Goal: Task Accomplishment & Management: Manage account settings

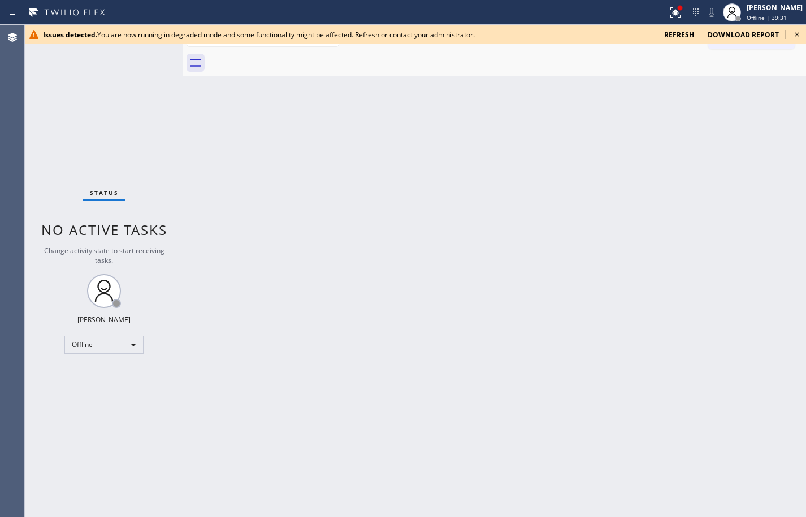
click at [693, 38] on span "refresh" at bounding box center [679, 35] width 30 height 10
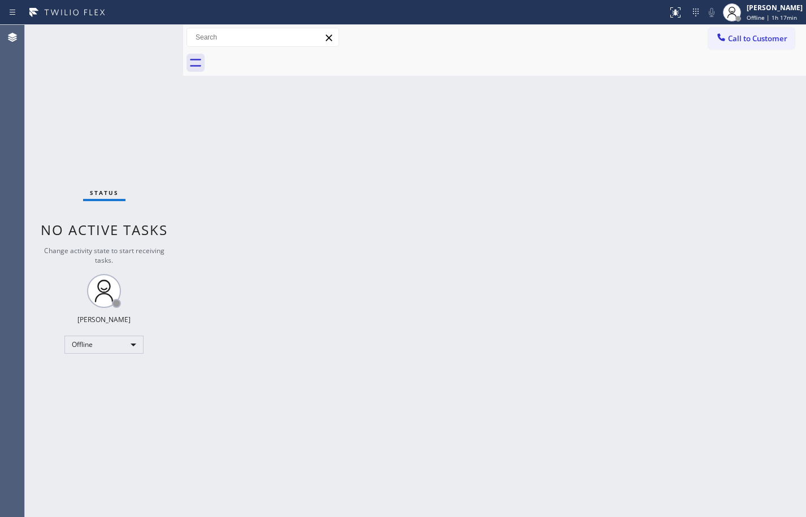
click at [577, 212] on div "Back to Dashboard Change Sender ID Customers Technicians Select a contact Outbo…" at bounding box center [494, 271] width 623 height 492
click at [781, 18] on span "Offline | 1h 23min" at bounding box center [772, 18] width 50 height 8
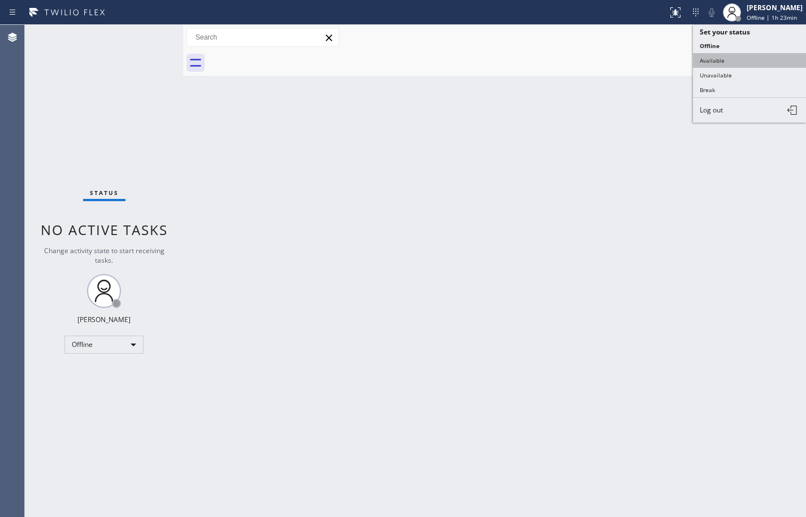
click at [751, 61] on button "Available" at bounding box center [749, 60] width 113 height 15
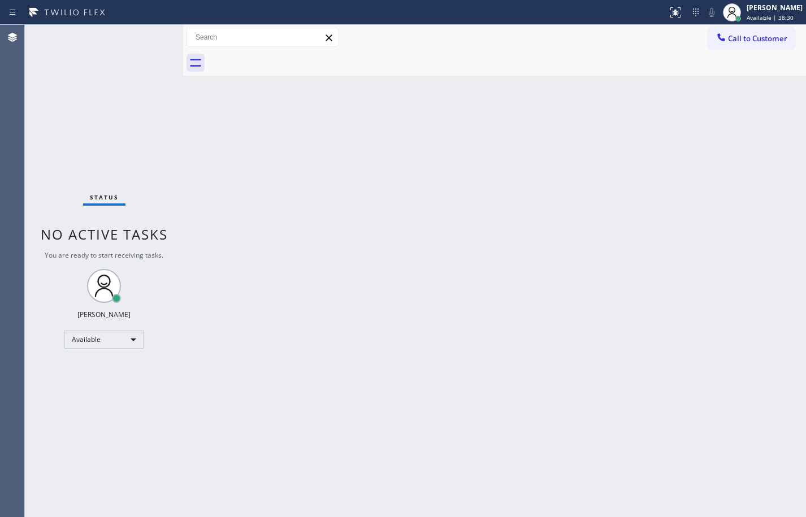
click at [124, 78] on div "Status No active tasks You are ready to start receiving tasks. Sean Louis Atano…" at bounding box center [104, 271] width 158 height 492
click at [785, 143] on div "Back to Dashboard Change Sender ID Customers Technicians Select a contact Outbo…" at bounding box center [494, 271] width 623 height 492
click at [625, 192] on div "Back to Dashboard Change Sender ID Customers Technicians Select a contact Outbo…" at bounding box center [494, 271] width 623 height 492
click at [776, 168] on div "Back to Dashboard Change Sender ID Customers Technicians Select a contact Outbo…" at bounding box center [494, 271] width 623 height 492
click at [642, 69] on div at bounding box center [507, 62] width 598 height 25
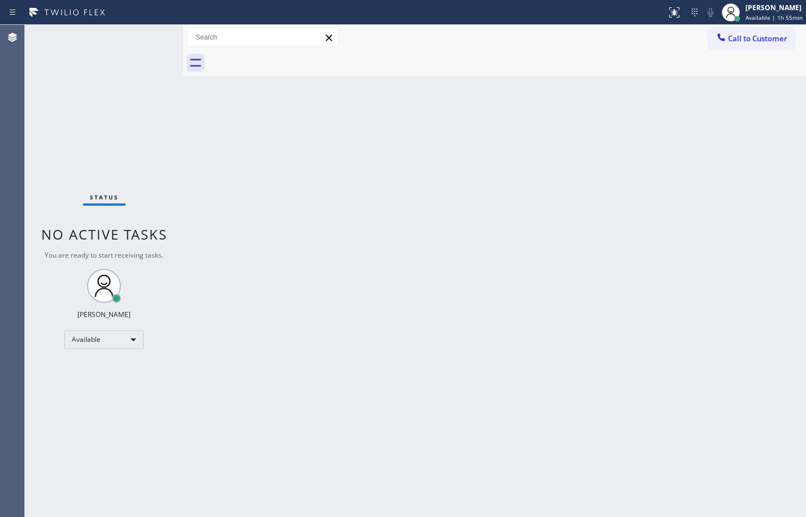
click at [587, 119] on div "Back to Dashboard Change Sender ID Customers Technicians Select a contact Outbo…" at bounding box center [494, 271] width 623 height 492
click at [521, 135] on div "Back to Dashboard Change Sender ID Customers Technicians Select a contact Outbo…" at bounding box center [494, 271] width 623 height 492
click at [789, 16] on span "Available | 2h 17min" at bounding box center [774, 18] width 57 height 8
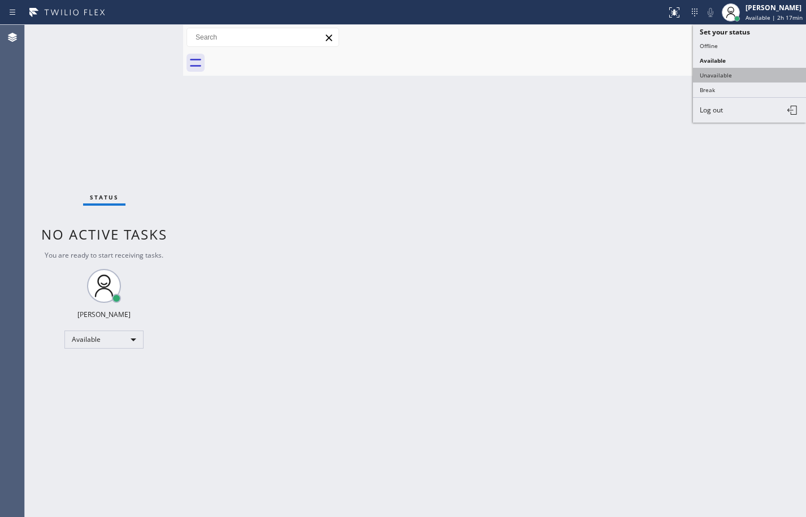
click at [780, 74] on button "Unavailable" at bounding box center [749, 75] width 113 height 15
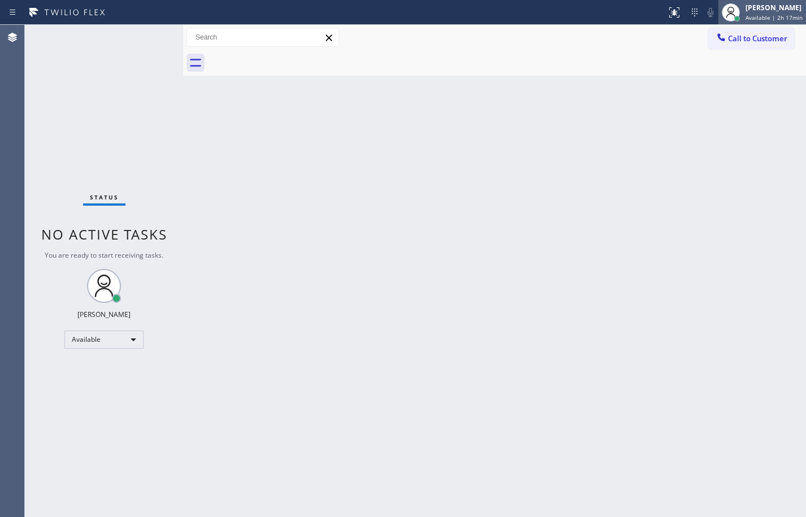
click at [782, 13] on div "Sean Louis Atanoza Available | 2h 17min" at bounding box center [775, 12] width 63 height 20
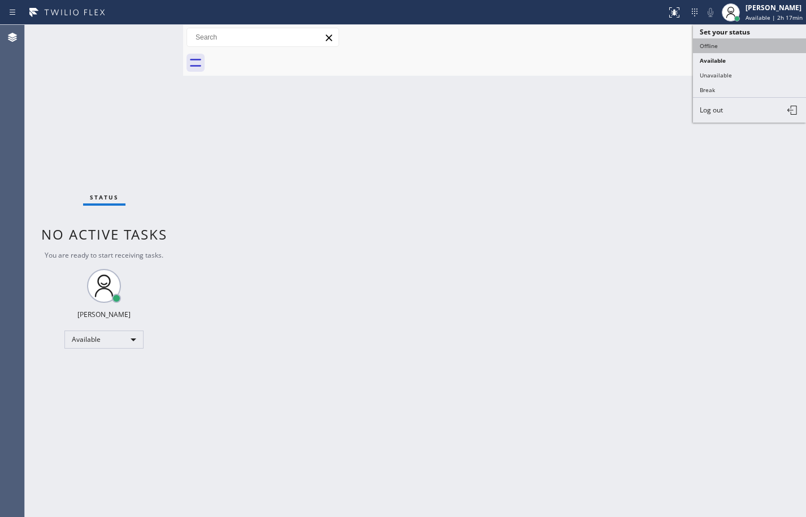
click at [766, 41] on button "Offline" at bounding box center [749, 45] width 113 height 15
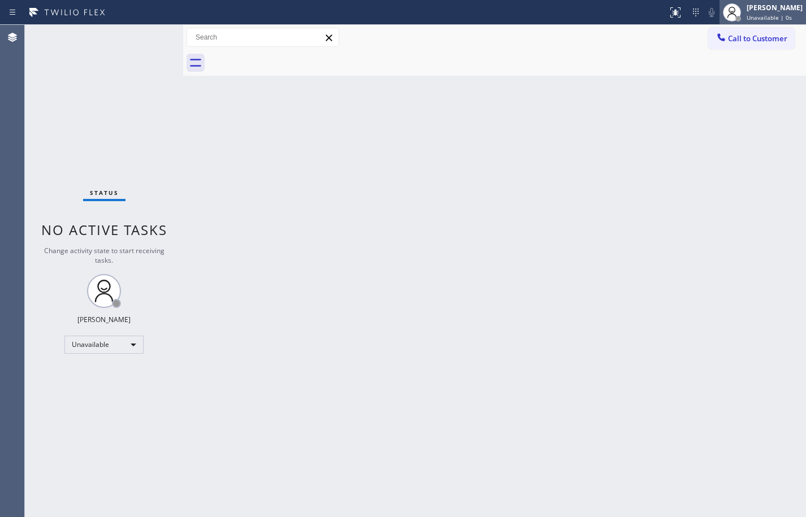
click at [784, 15] on div "Unavailable | 0s" at bounding box center [775, 18] width 56 height 8
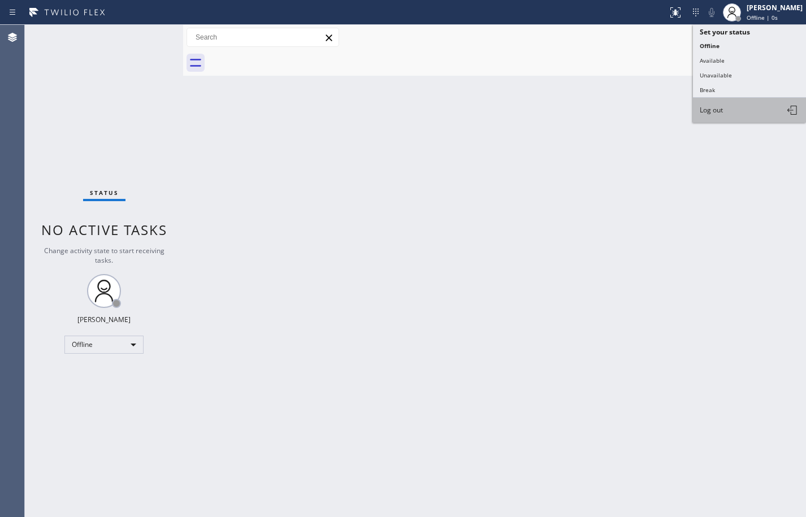
click at [764, 114] on button "Log out" at bounding box center [749, 110] width 113 height 25
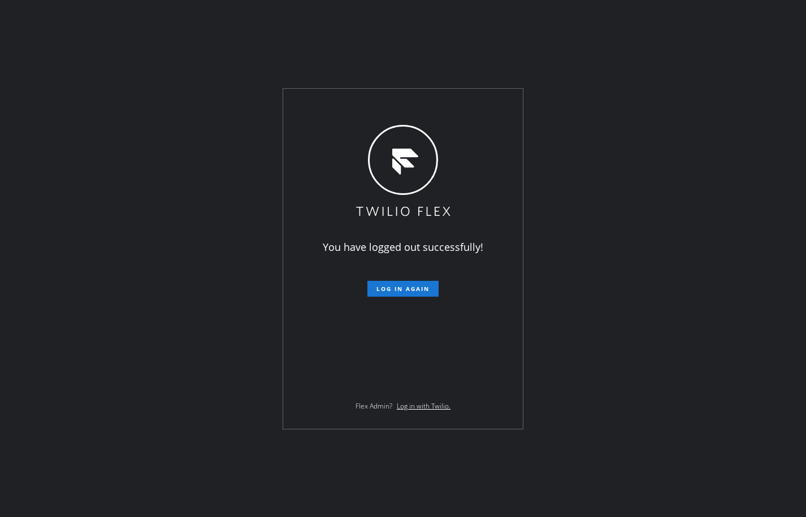
click at [779, 171] on div "You have logged out successfully! Log in again Flex Admin? Log in with Twilio." at bounding box center [403, 258] width 806 height 517
